Goal: Complete application form

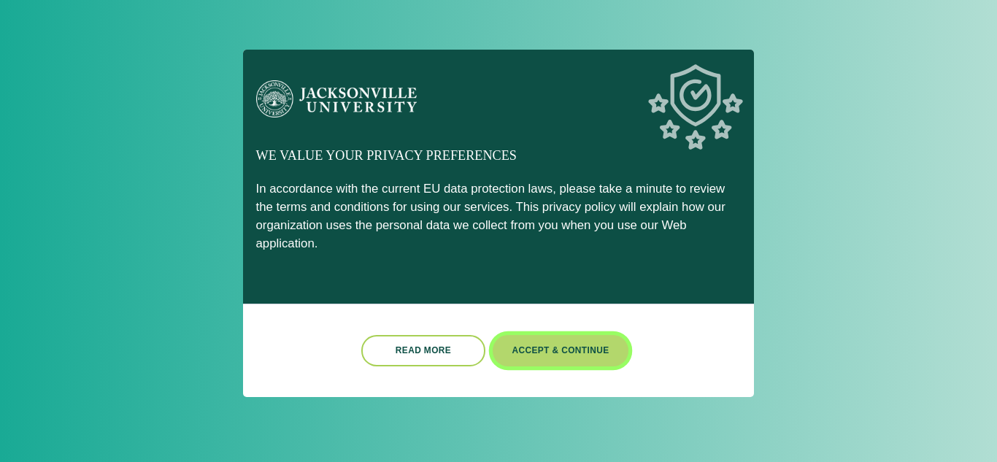
click at [534, 335] on button "Accept & Continue" at bounding box center [560, 350] width 136 height 31
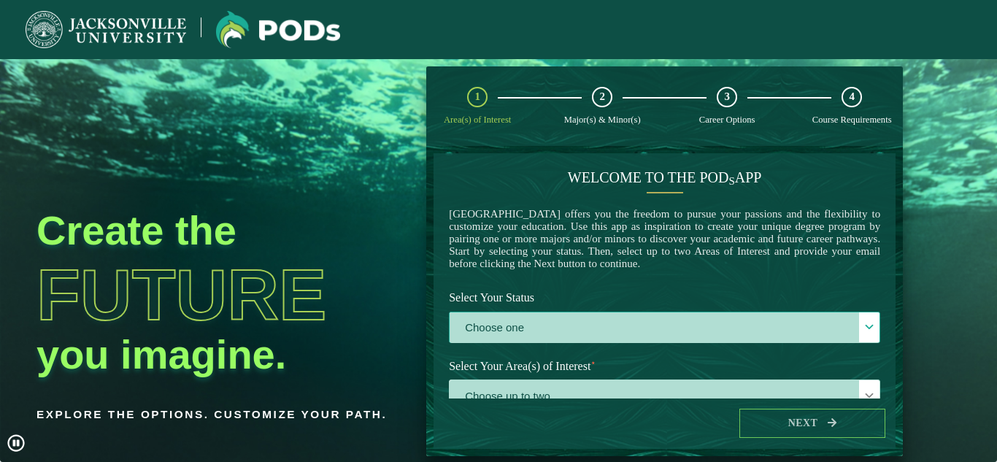
click at [537, 334] on label "Choose one" at bounding box center [664, 327] width 430 height 31
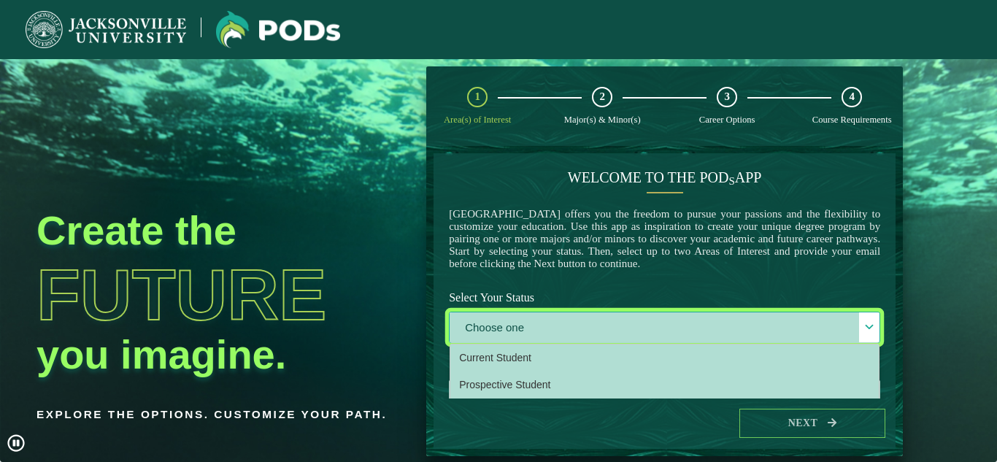
scroll to position [8, 67]
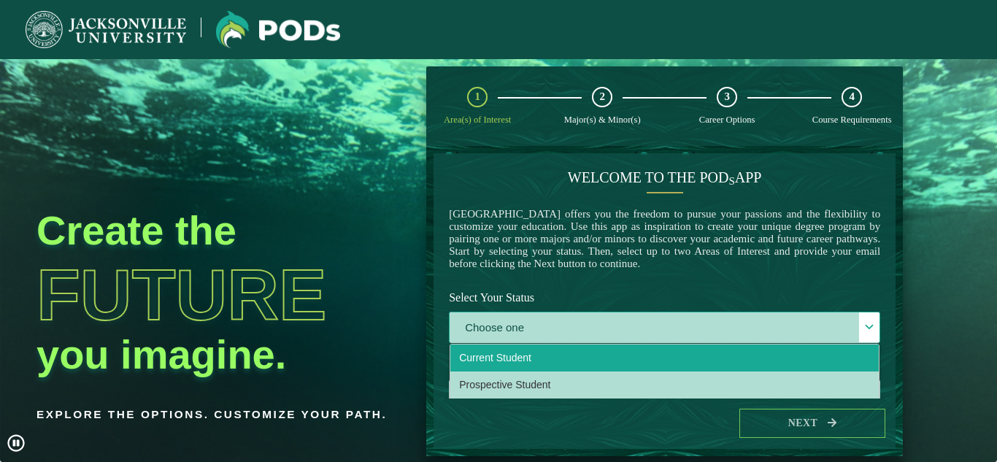
click at [519, 371] on li "Current Student" at bounding box center [664, 357] width 428 height 27
select select "[object Object]"
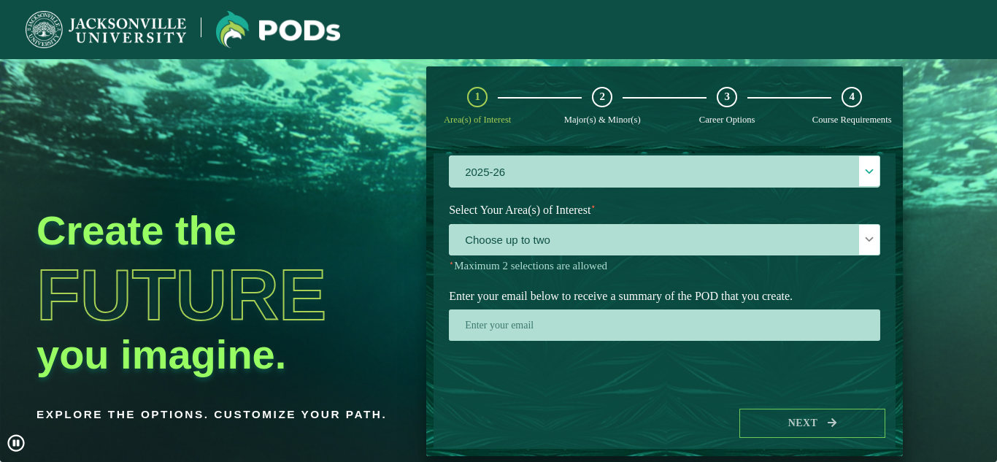
scroll to position [231, 0]
click at [755, 226] on span "Choose up to two" at bounding box center [664, 240] width 430 height 31
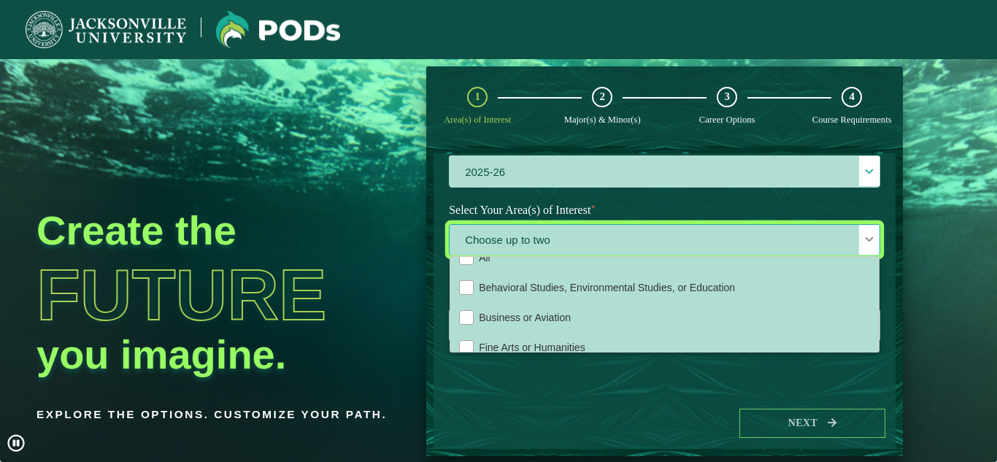
scroll to position [0, 0]
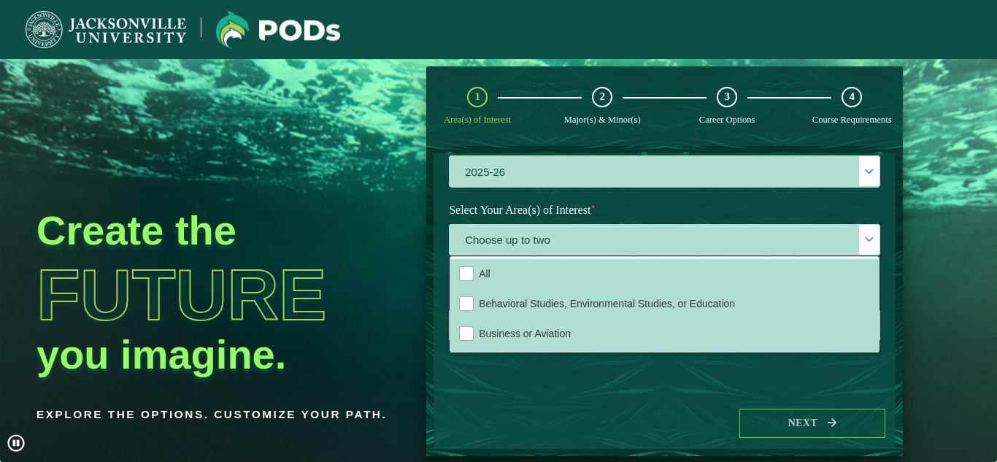
click at [137, 29] on img at bounding box center [106, 29] width 161 height 37
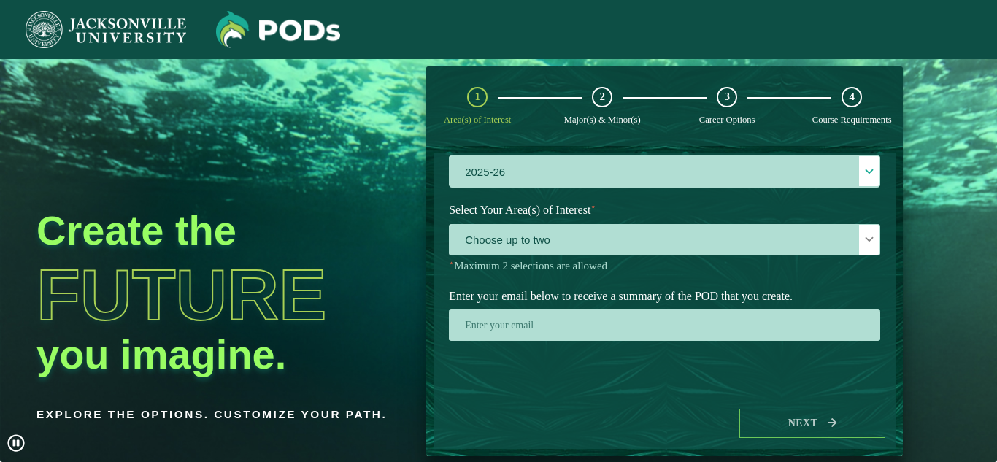
click at [137, 29] on img at bounding box center [106, 29] width 161 height 37
click at [42, 27] on img at bounding box center [106, 29] width 161 height 37
